Goal: Task Accomplishment & Management: Manage account settings

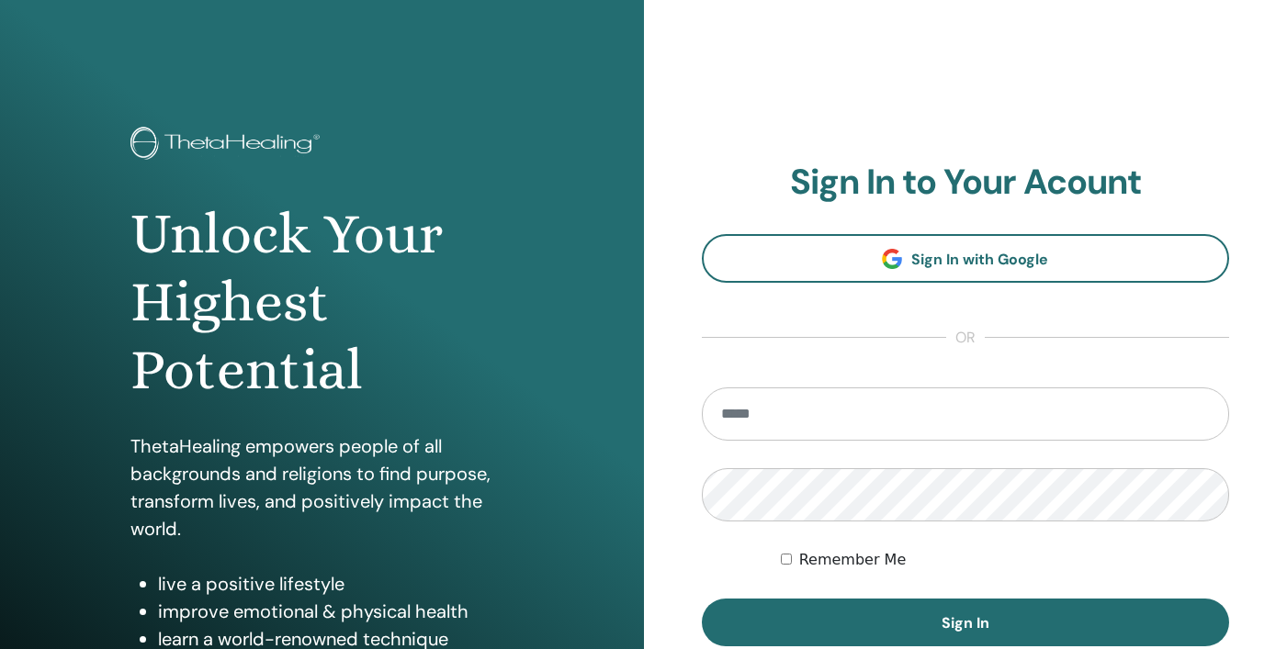
type input "**********"
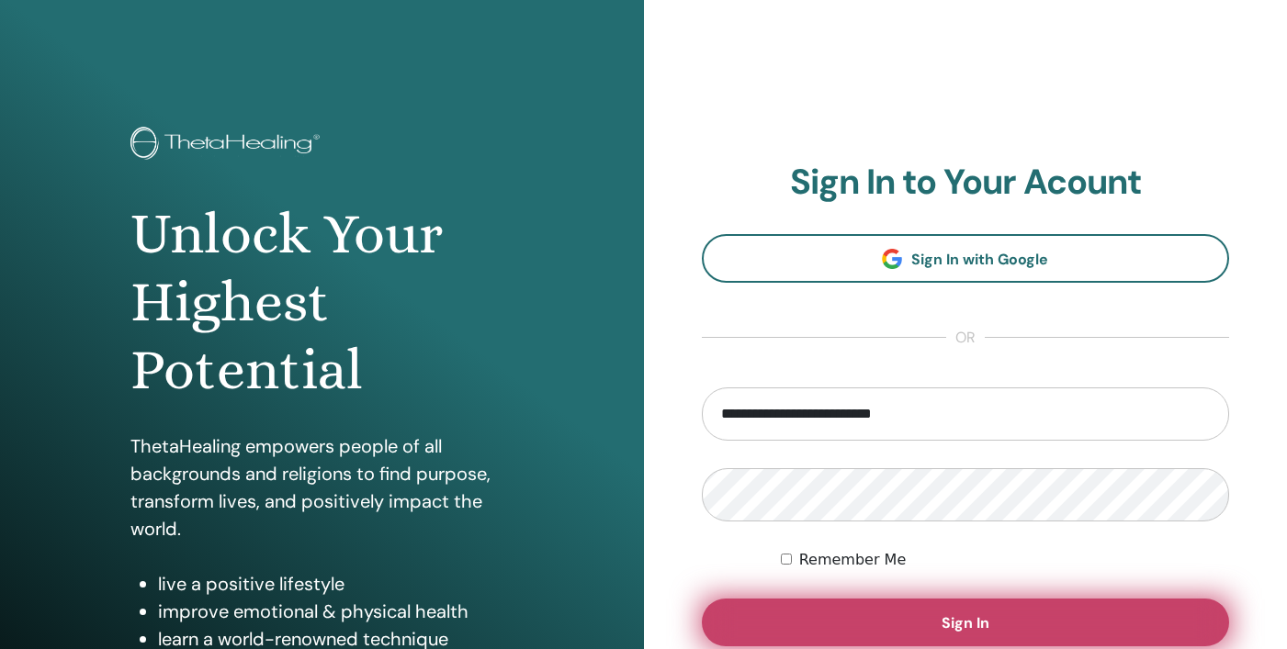
click at [967, 624] on span "Sign In" at bounding box center [965, 622] width 48 height 19
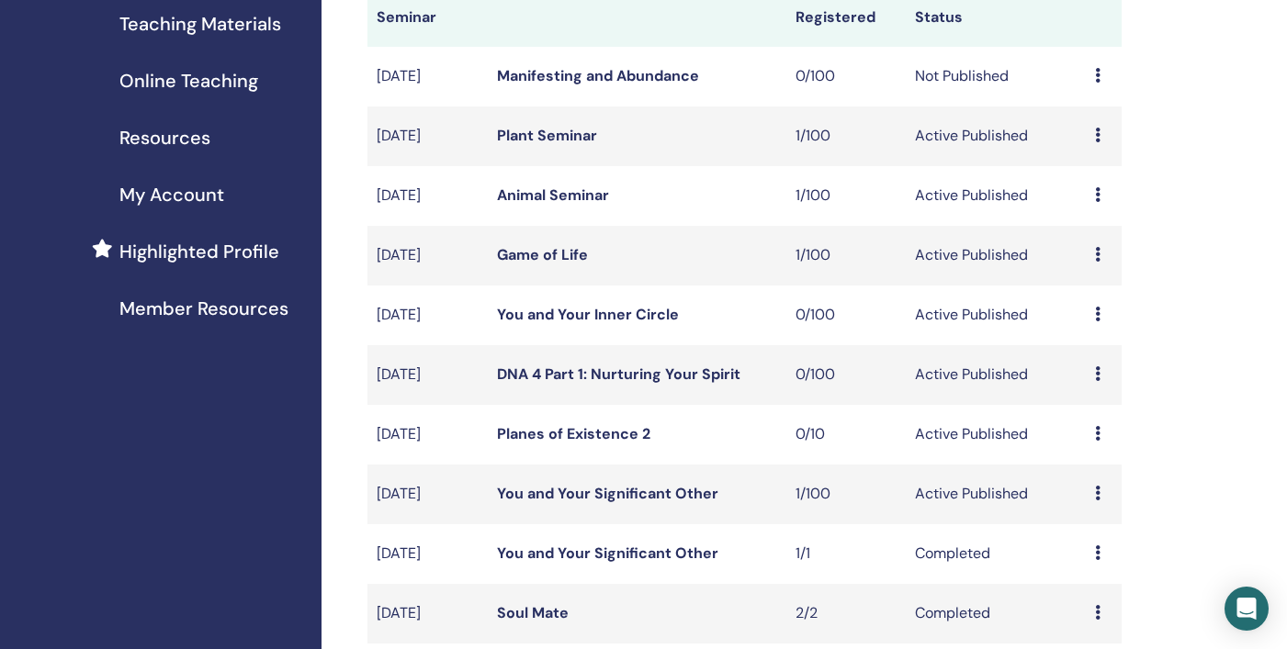
scroll to position [293, 0]
click at [629, 492] on link "You and Your Significant Other" at bounding box center [607, 491] width 221 height 19
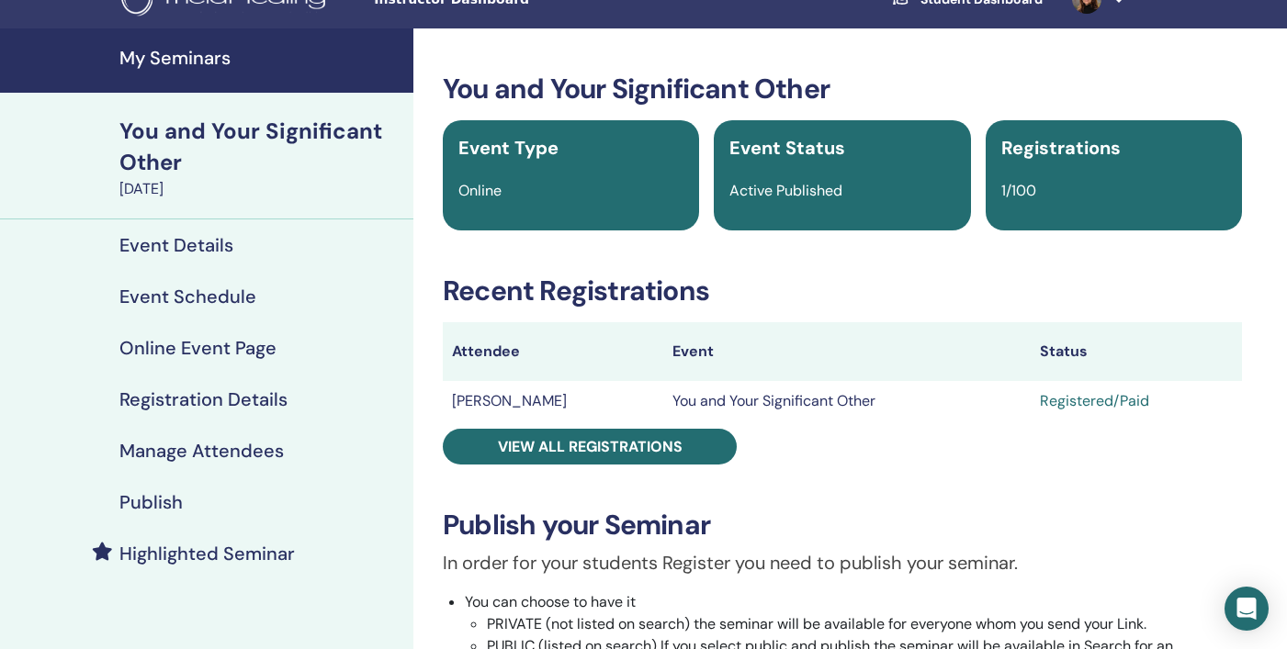
scroll to position [66, 0]
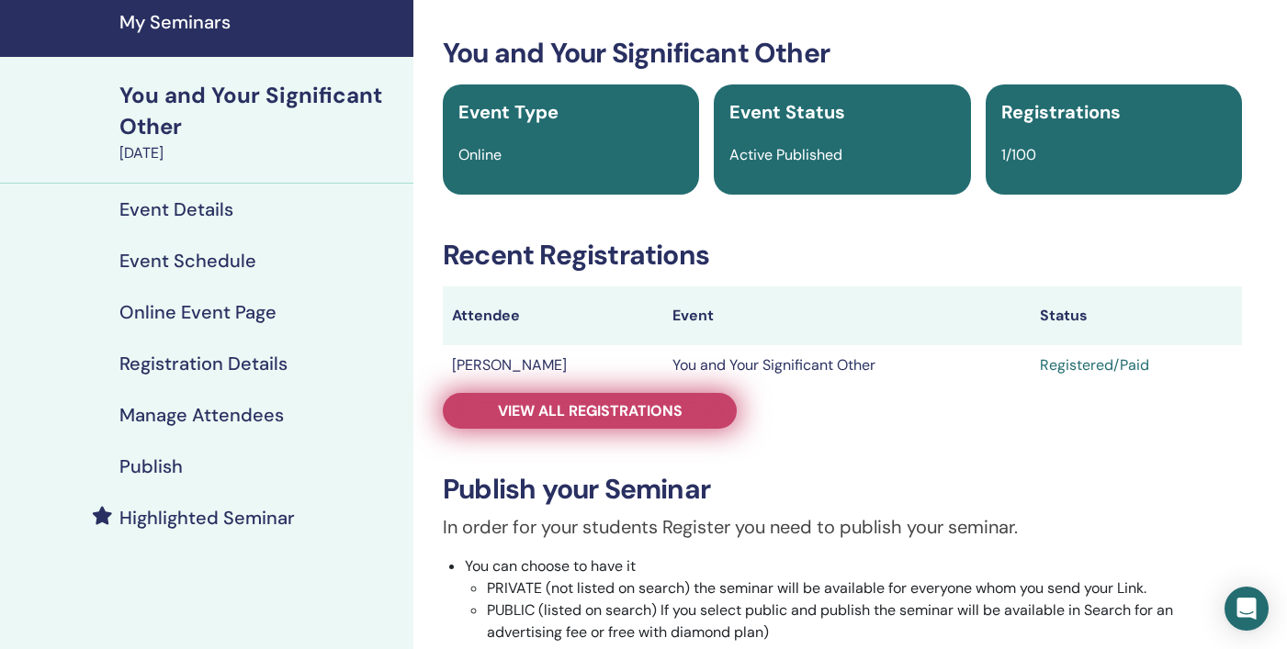
click at [606, 410] on span "View all registrations" at bounding box center [590, 410] width 185 height 19
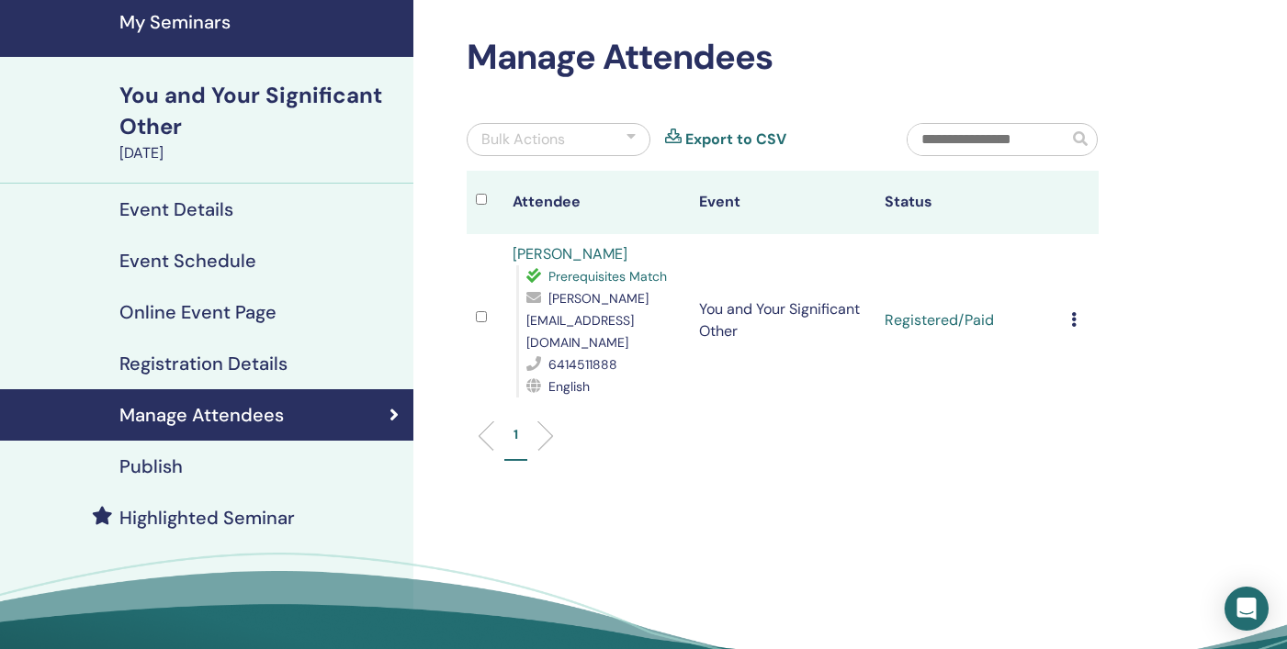
click at [1071, 312] on icon at bounding box center [1074, 319] width 6 height 15
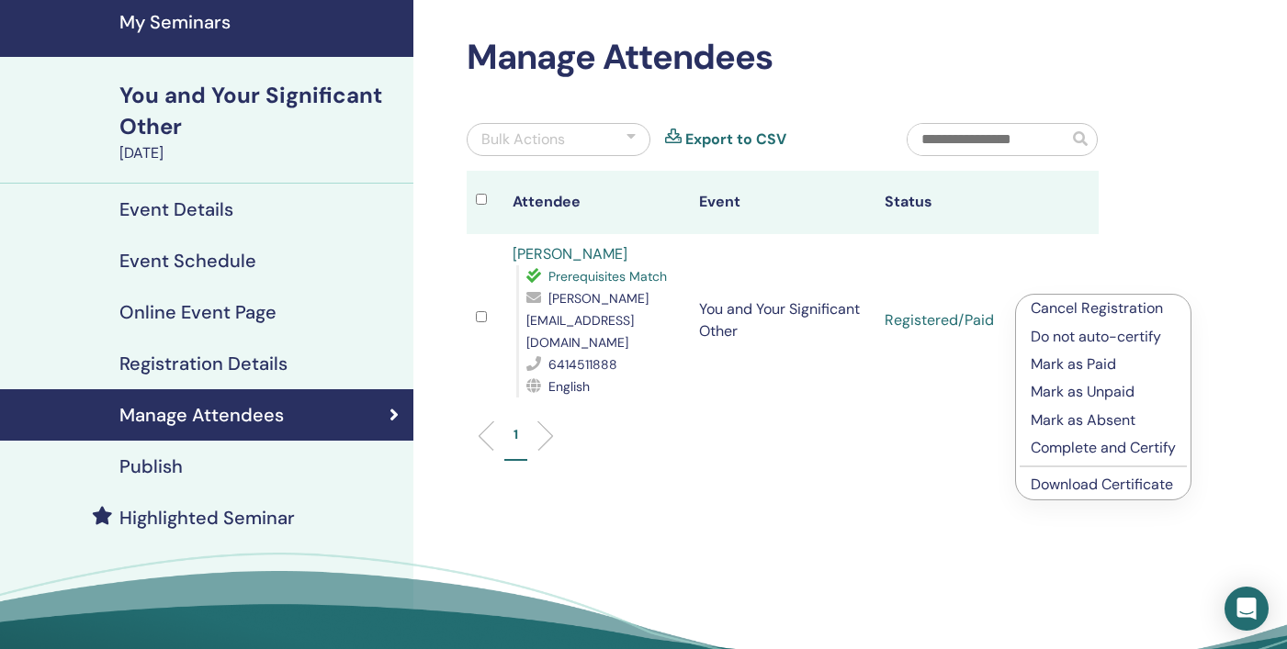
click at [1075, 305] on p "Cancel Registration" at bounding box center [1102, 309] width 145 height 22
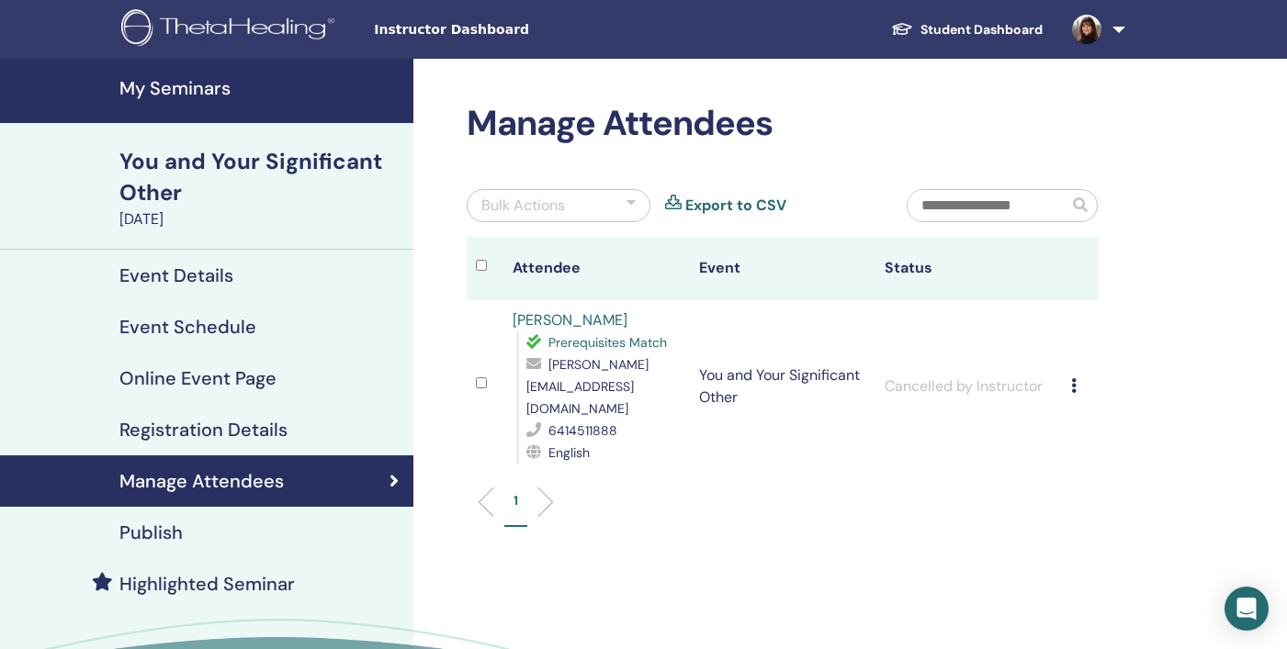
click at [184, 425] on h4 "Registration Details" at bounding box center [203, 430] width 168 height 22
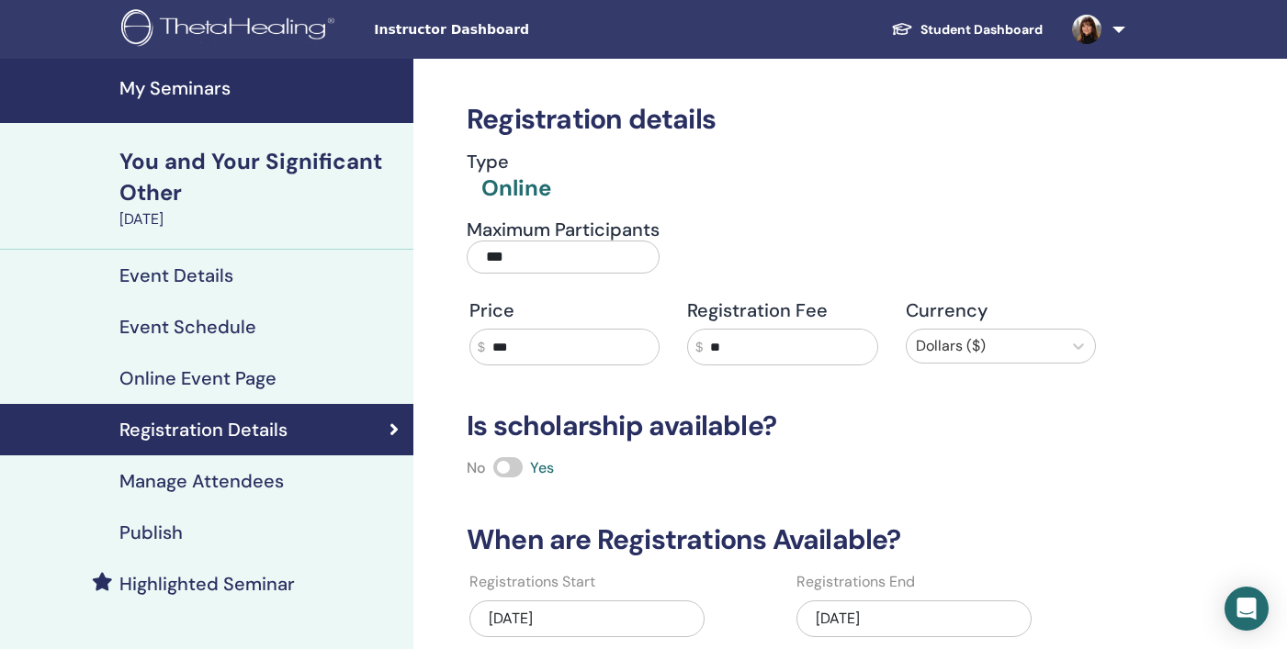
drag, startPoint x: 602, startPoint y: 253, endPoint x: 481, endPoint y: 248, distance: 121.3
click at [480, 248] on input "***" at bounding box center [563, 257] width 193 height 33
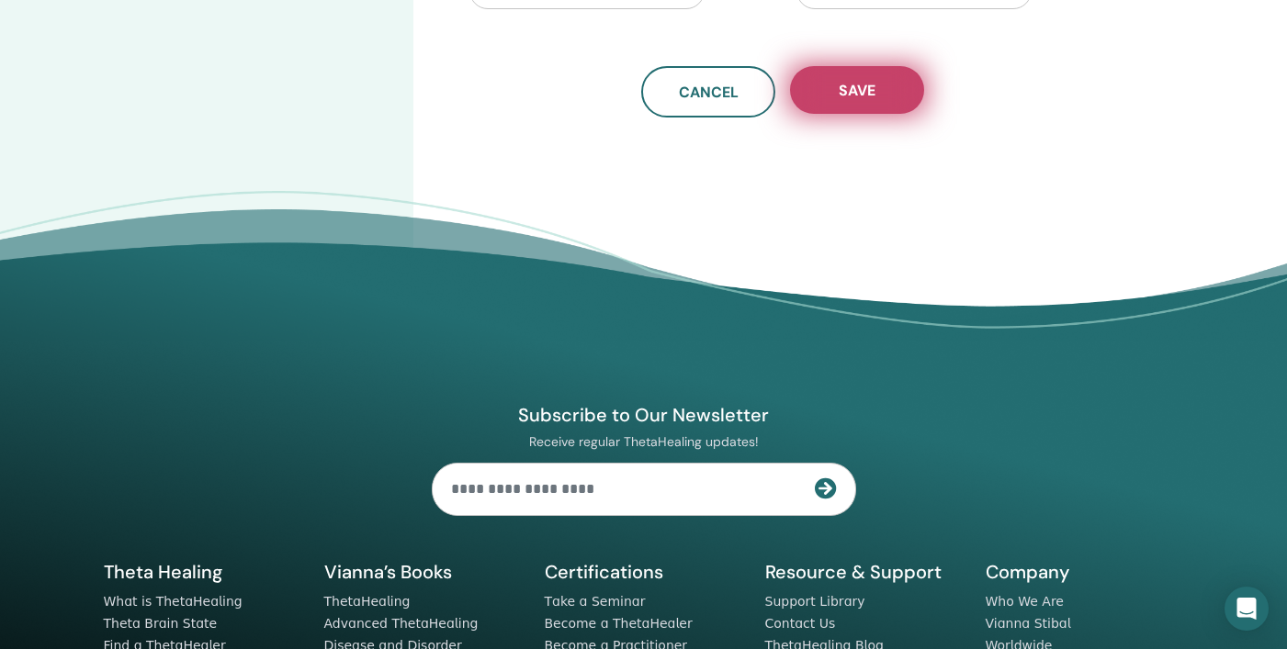
type input "*"
click at [872, 100] on button "Save" at bounding box center [857, 90] width 134 height 48
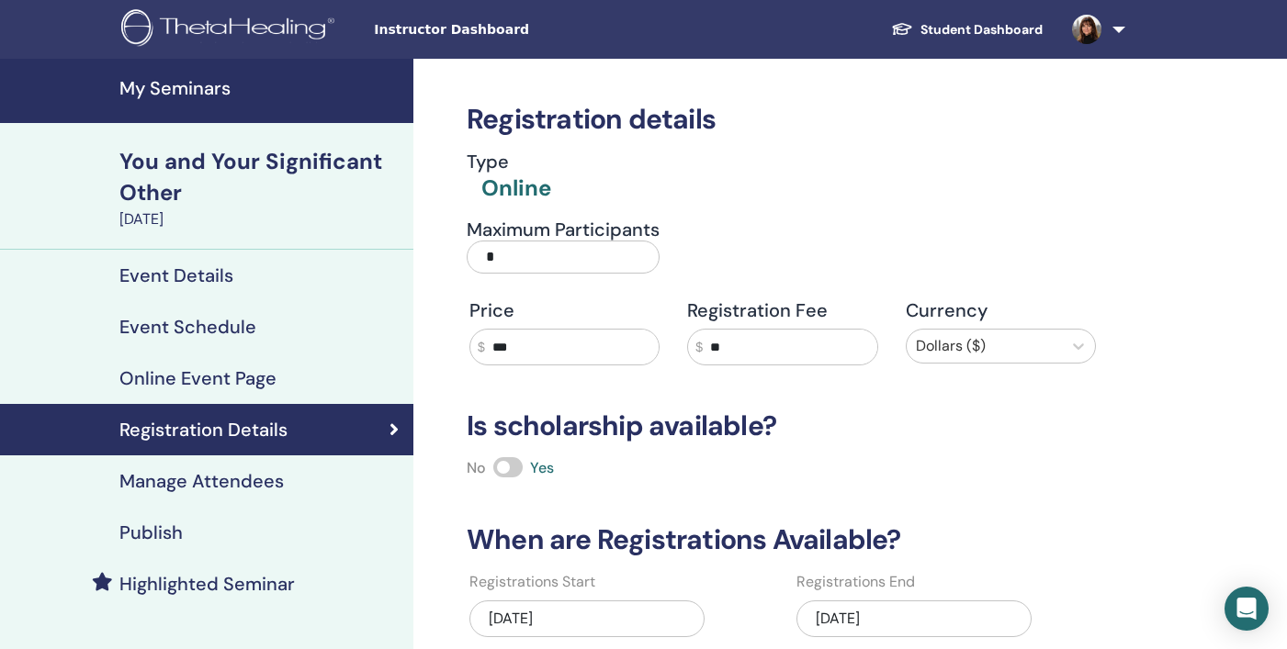
click at [174, 88] on h4 "My Seminars" at bounding box center [260, 88] width 283 height 22
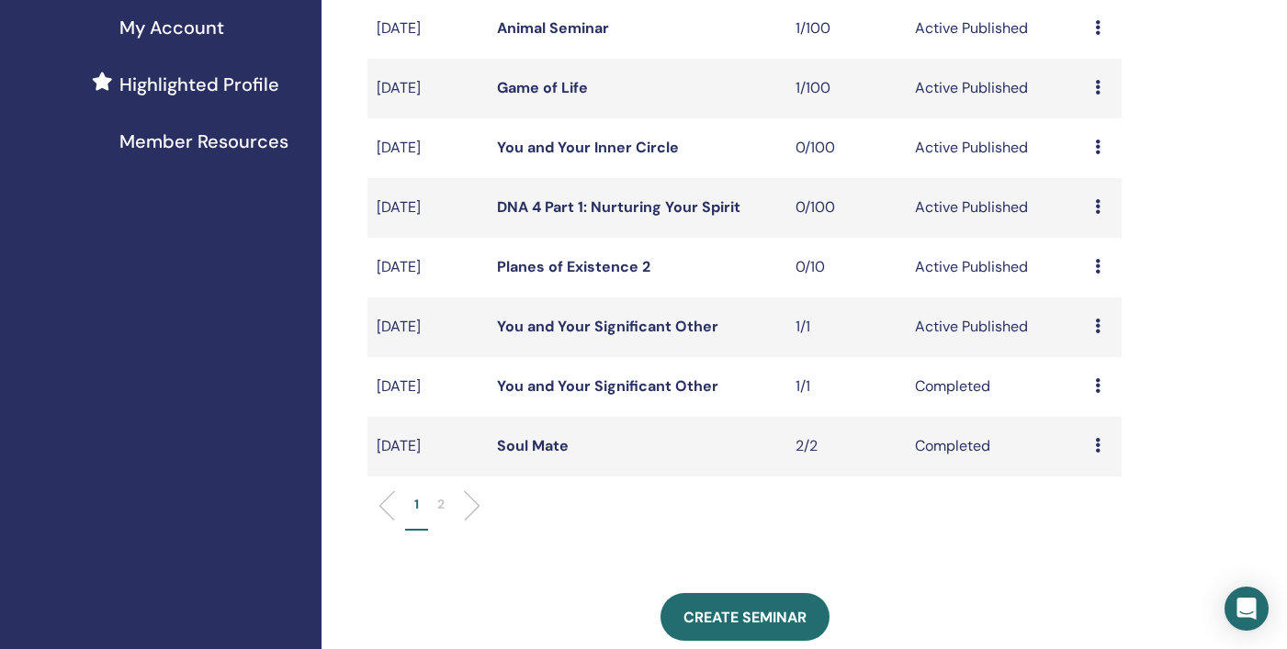
scroll to position [459, 0]
click at [1097, 320] on icon at bounding box center [1098, 325] width 6 height 15
click at [1095, 416] on p "Cancel" at bounding box center [1096, 418] width 70 height 22
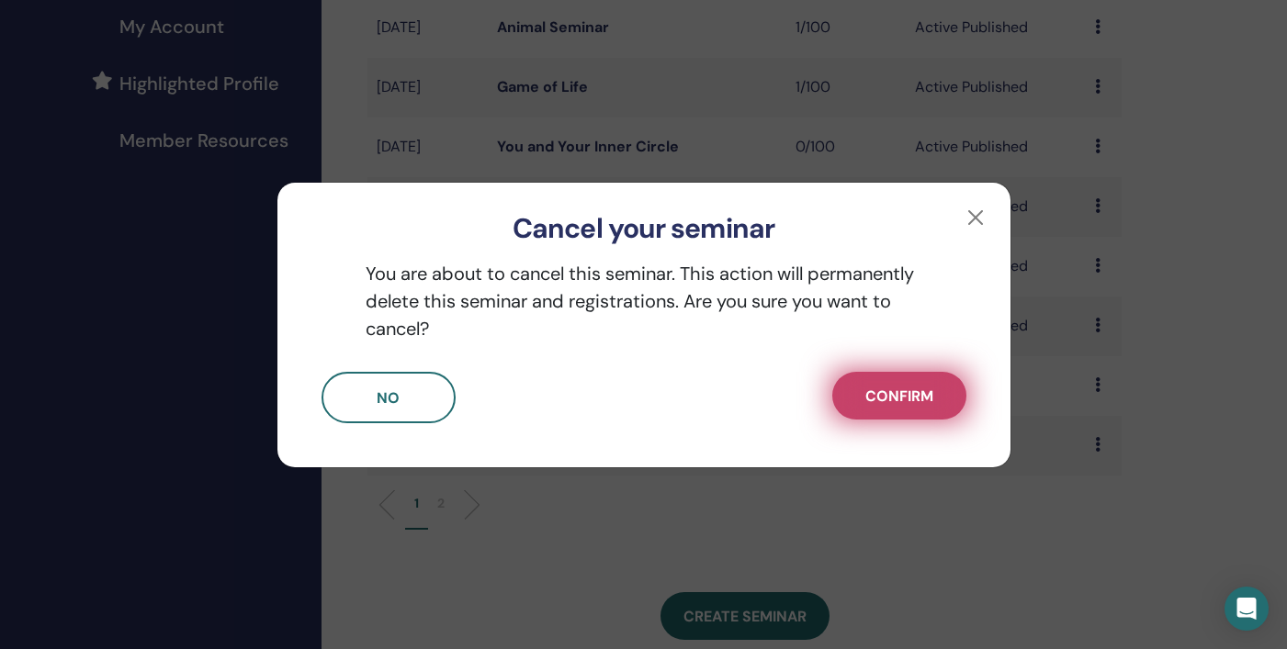
click at [885, 396] on span "Confirm" at bounding box center [899, 396] width 68 height 19
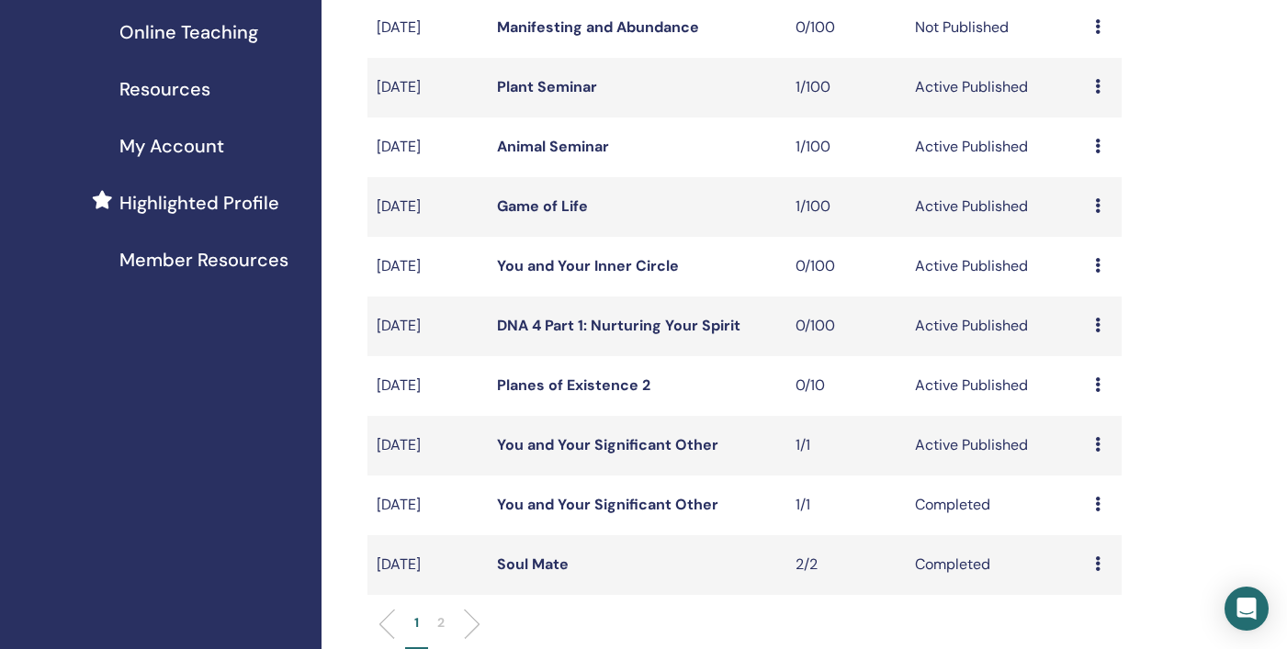
scroll to position [340, 0]
click at [582, 261] on link "You and Your Inner Circle" at bounding box center [588, 265] width 182 height 19
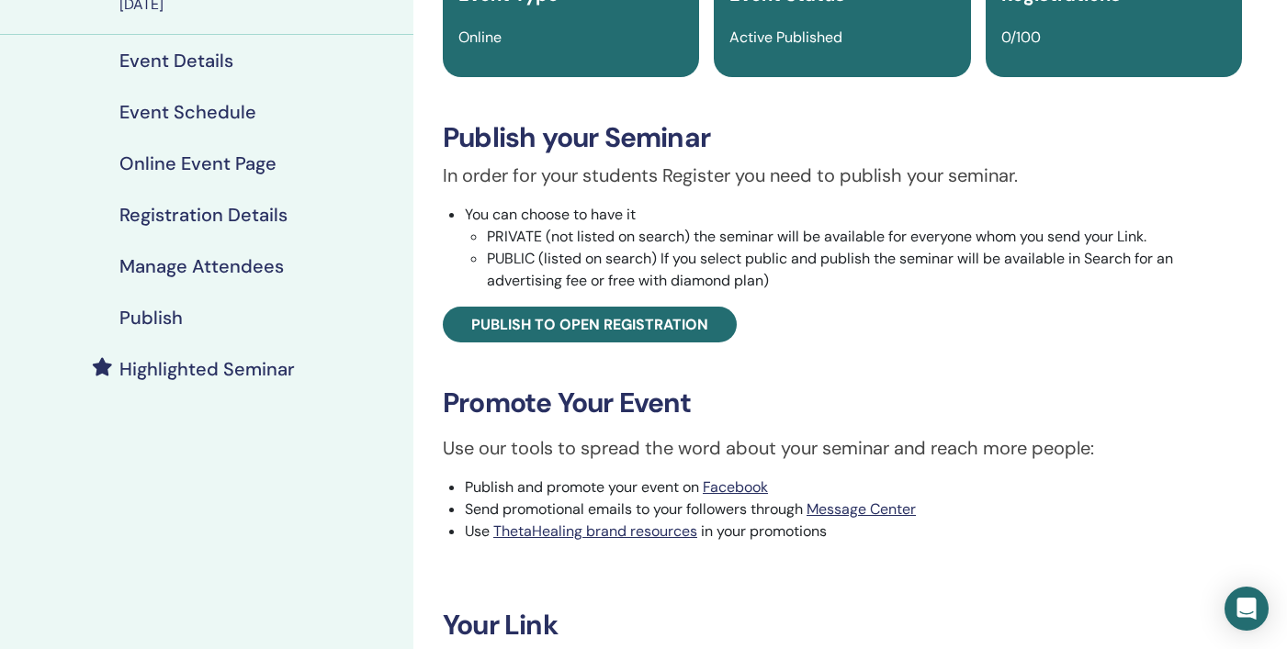
scroll to position [212, 0]
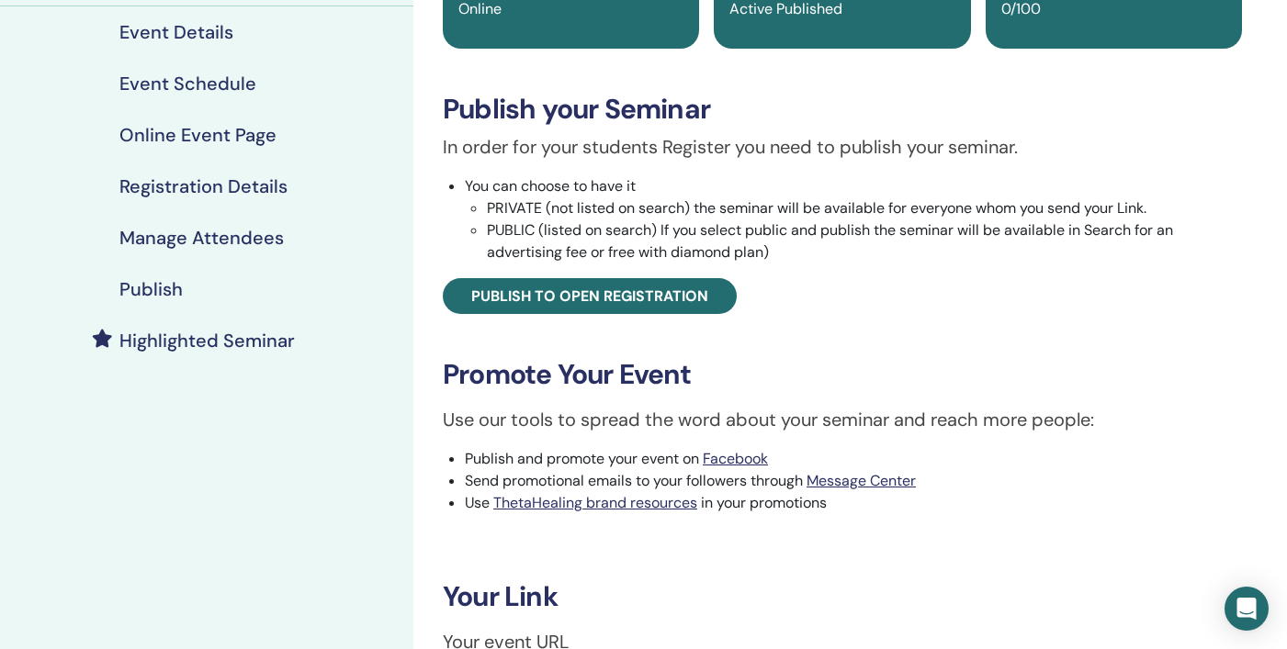
click at [263, 336] on h4 "Highlighted Seminar" at bounding box center [206, 341] width 175 height 22
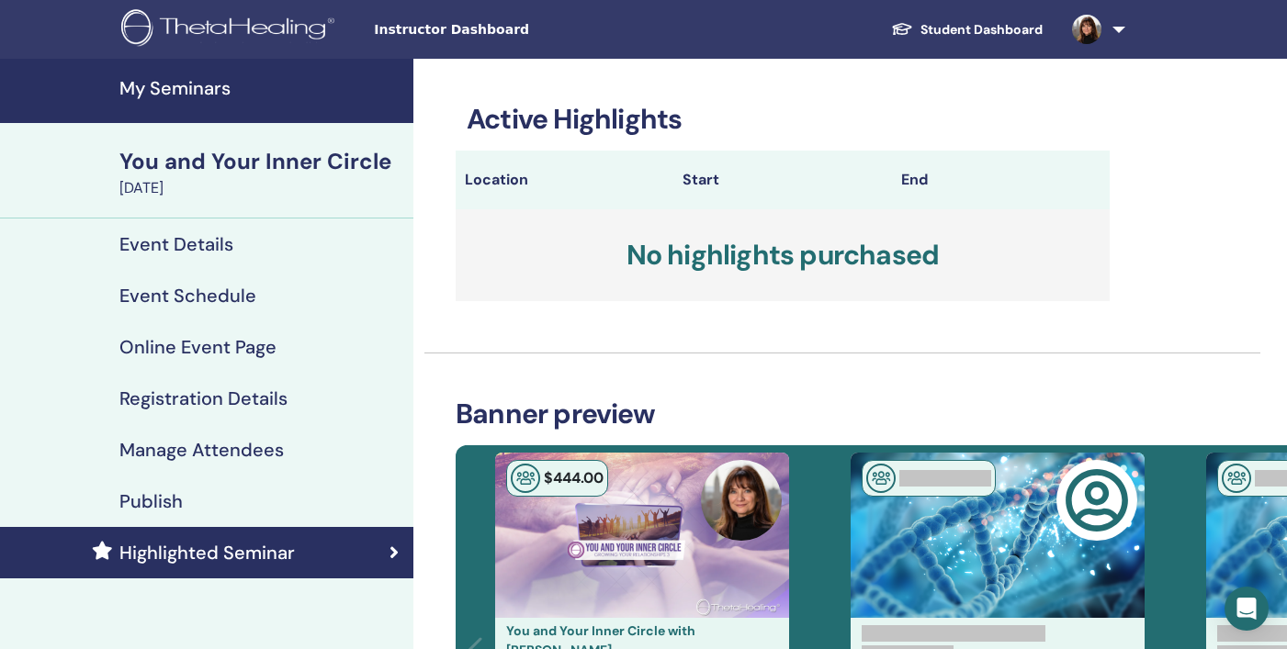
click at [197, 298] on h4 "Event Schedule" at bounding box center [187, 296] width 137 height 22
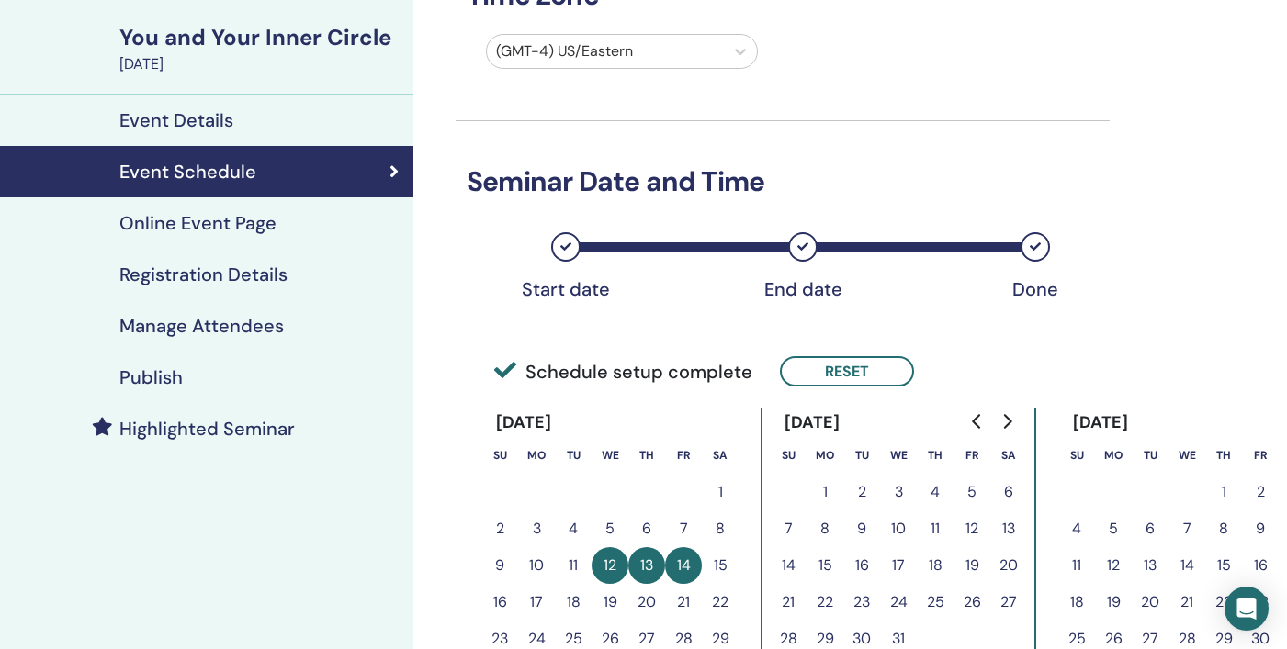
scroll to position [128, 0]
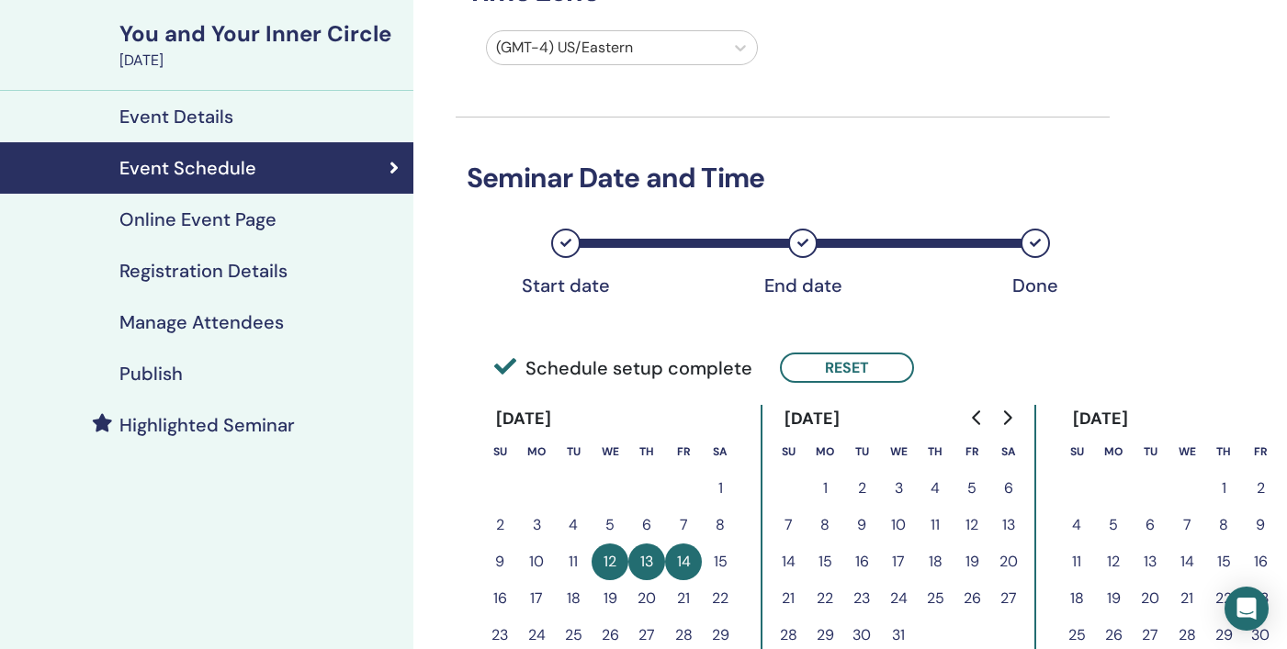
click at [200, 414] on h4 "Highlighted Seminar" at bounding box center [206, 425] width 175 height 22
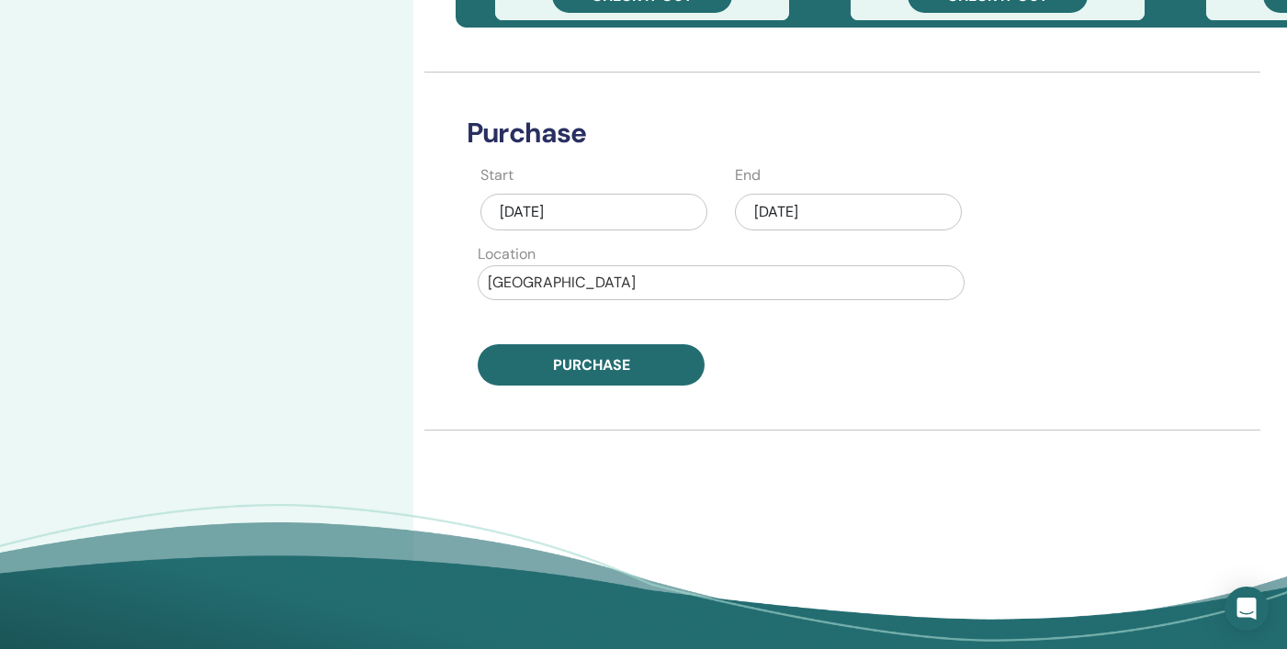
scroll to position [661, 0]
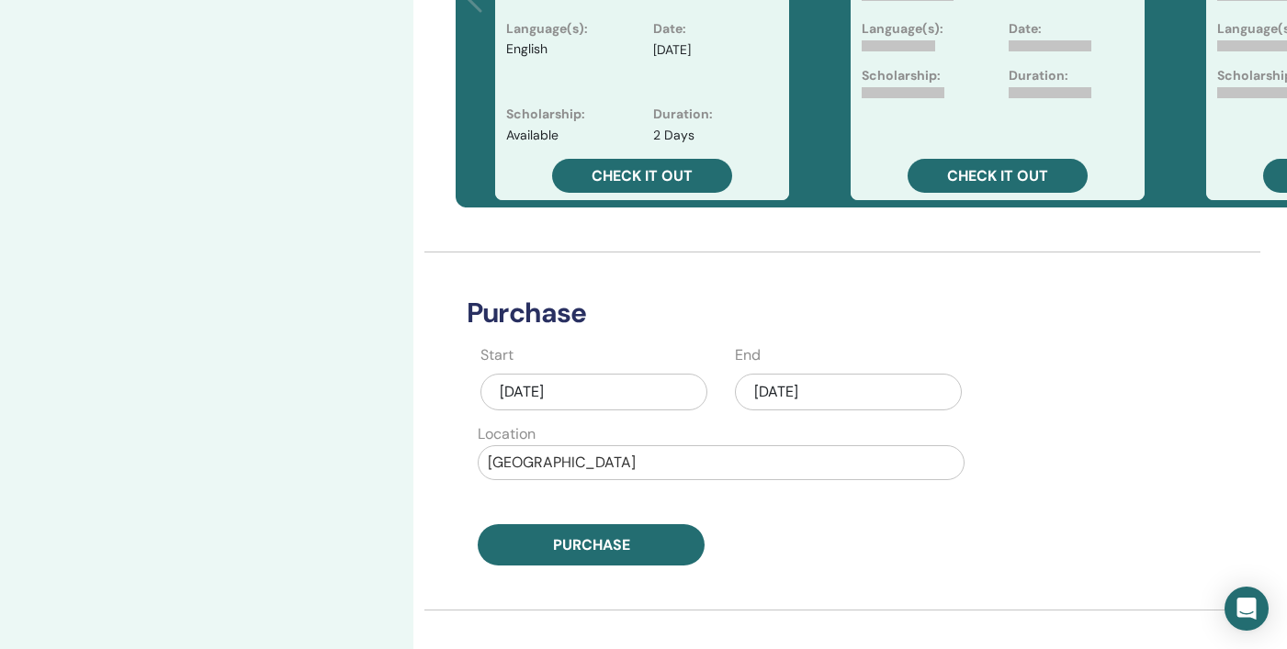
click at [803, 399] on div "Sep/30, 2025" at bounding box center [848, 392] width 227 height 37
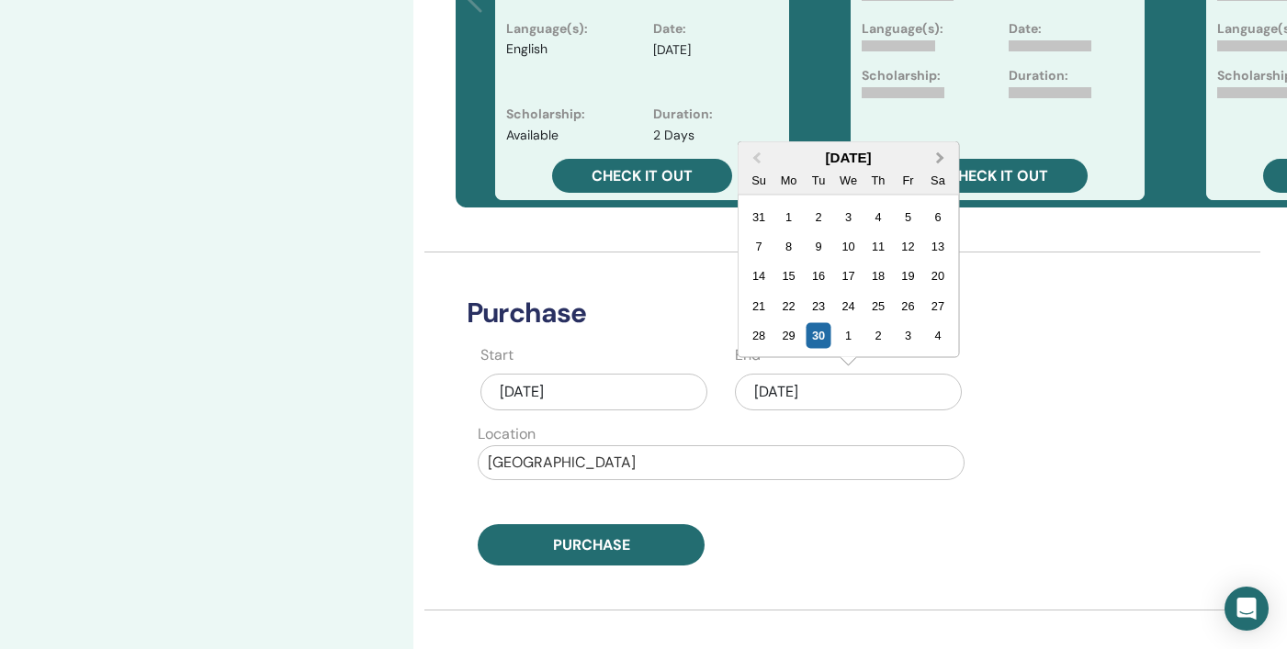
click at [940, 160] on span "Next Month" at bounding box center [940, 157] width 0 height 19
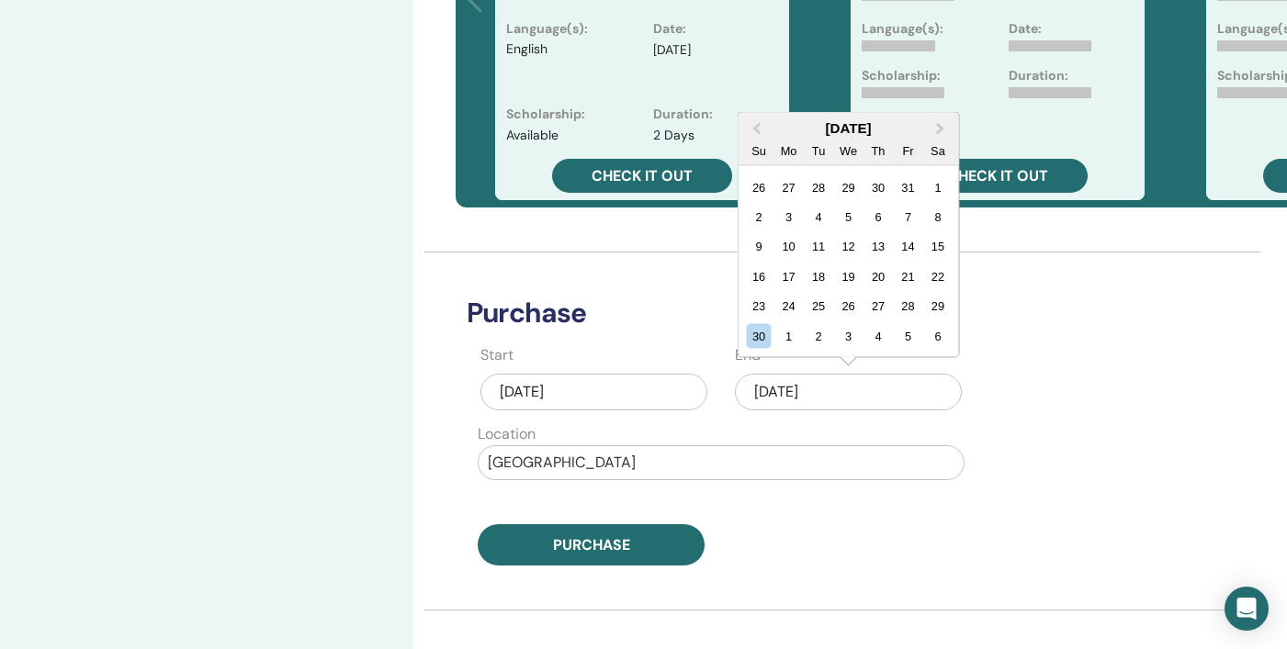
click at [226, 365] on div "My Seminars You and Your Inner Circle November 12, 2025 Event Details Event Sch…" at bounding box center [206, 133] width 413 height 1470
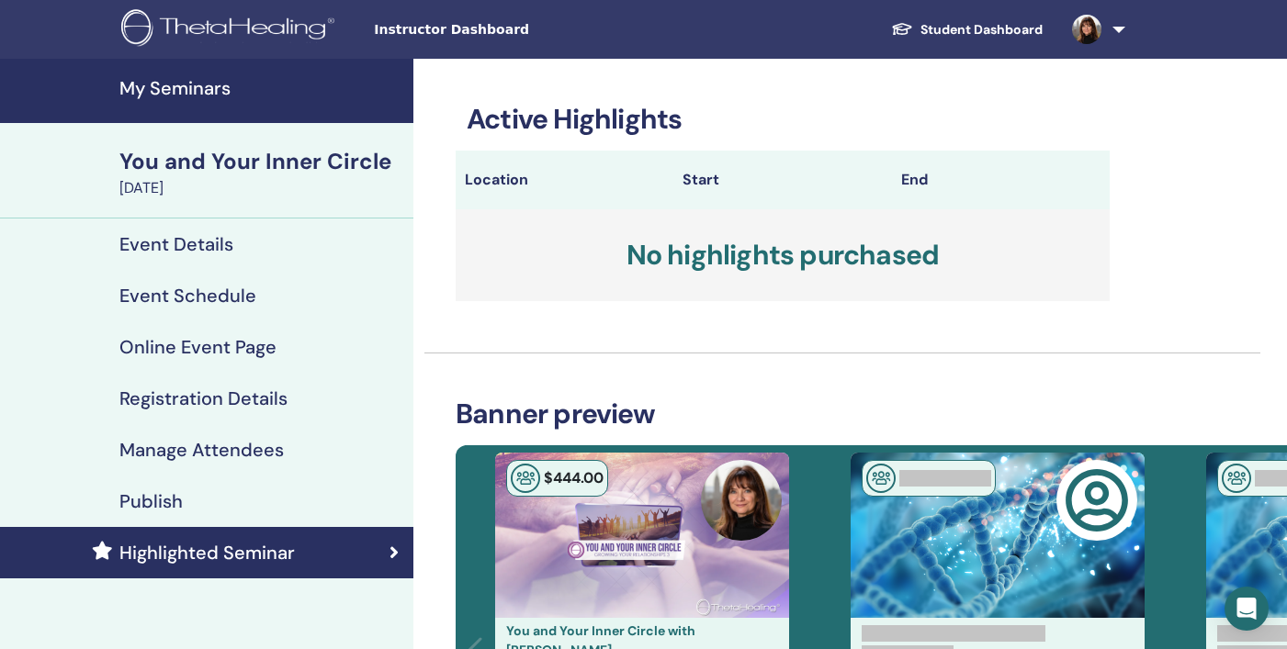
scroll to position [0, 0]
click at [180, 94] on h4 "My Seminars" at bounding box center [260, 88] width 283 height 22
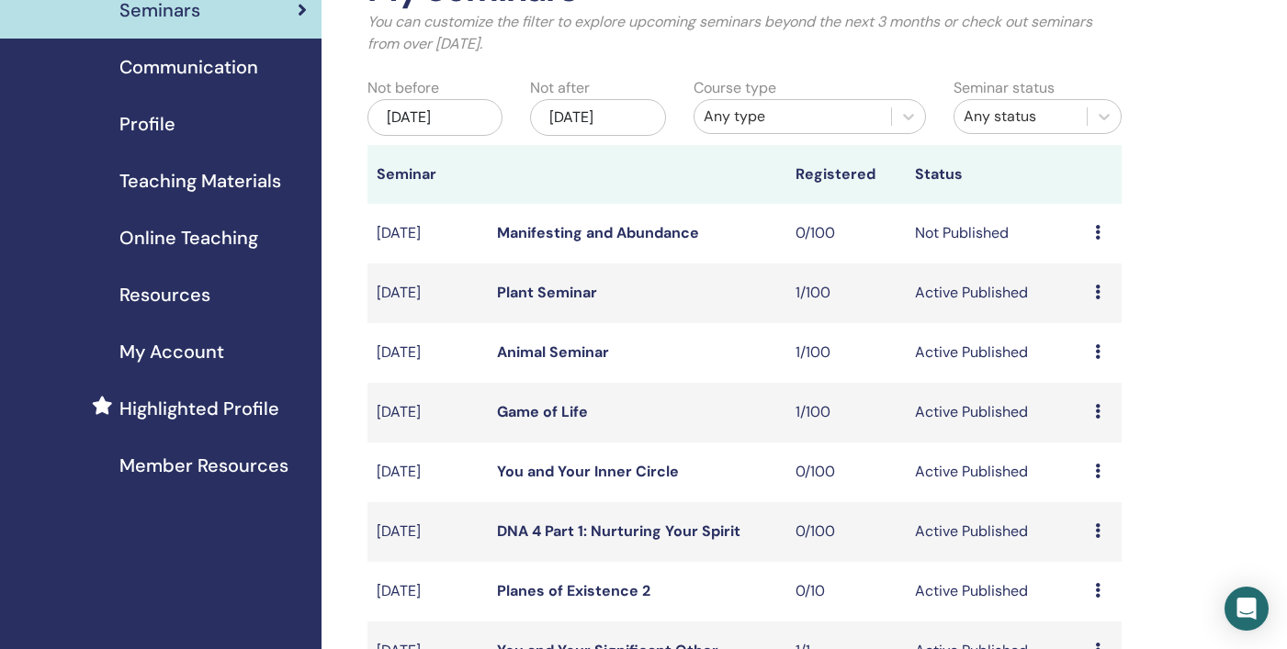
scroll to position [64, 0]
